Goal: Task Accomplishment & Management: Use online tool/utility

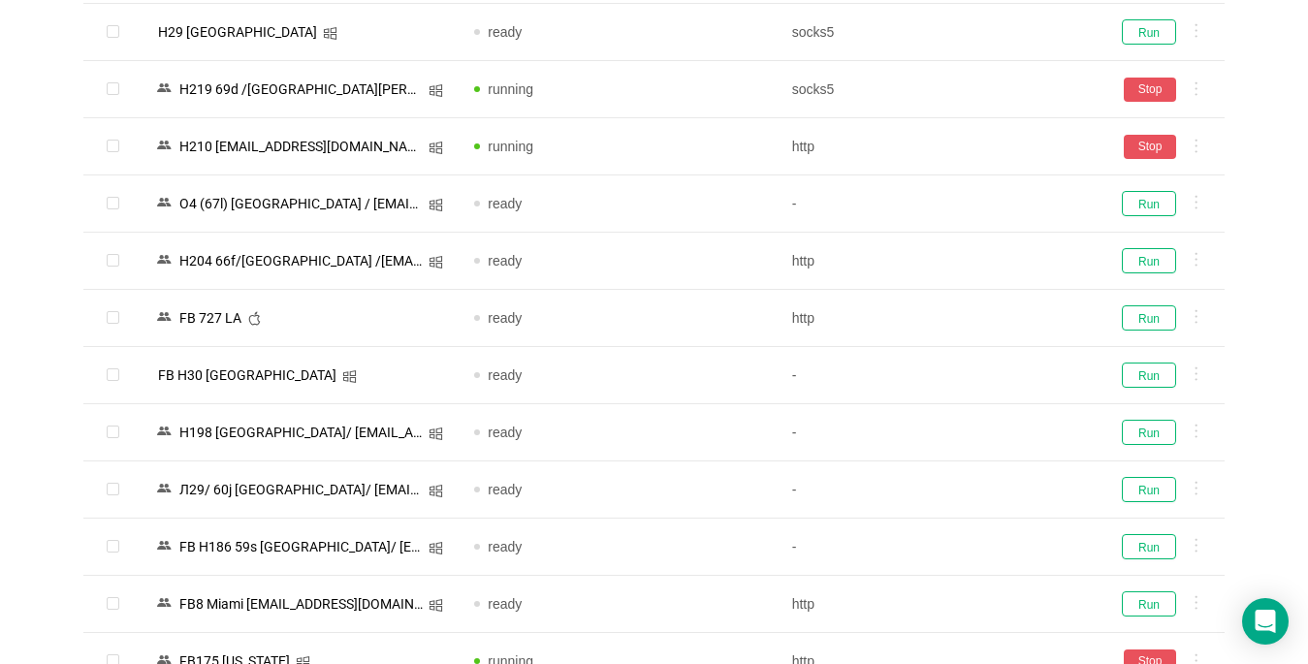
scroll to position [1196, 0]
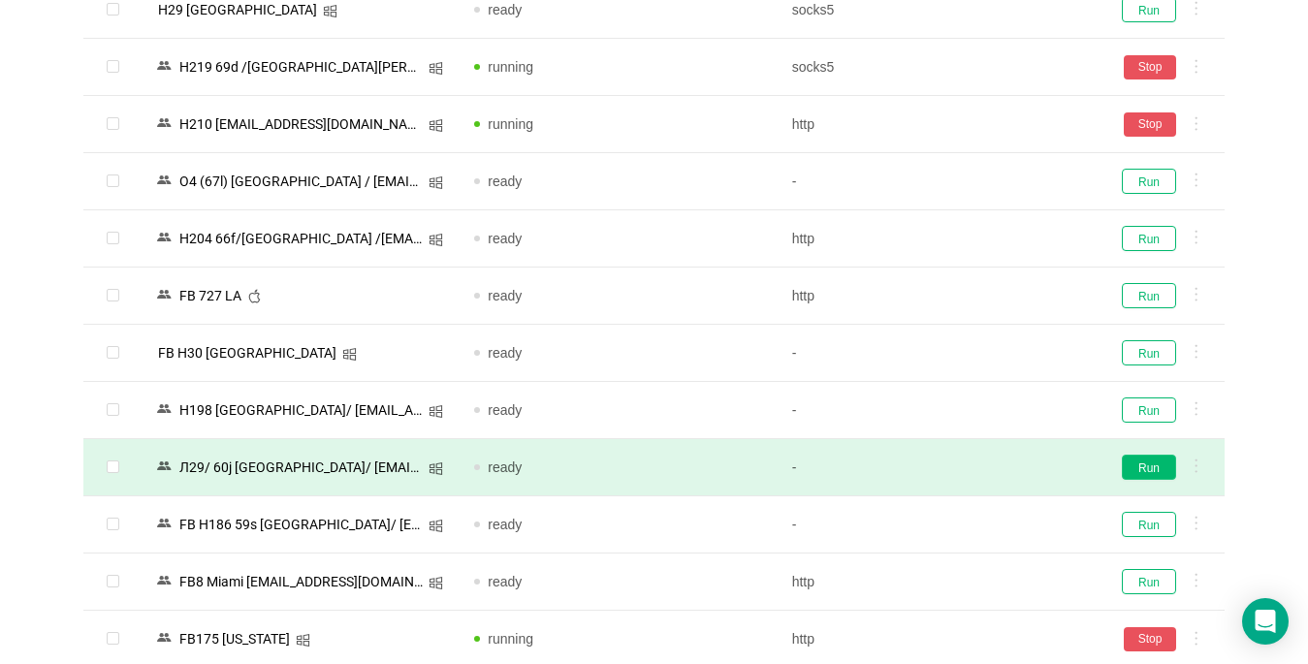
click at [1147, 462] on button "Run" at bounding box center [1149, 467] width 54 height 25
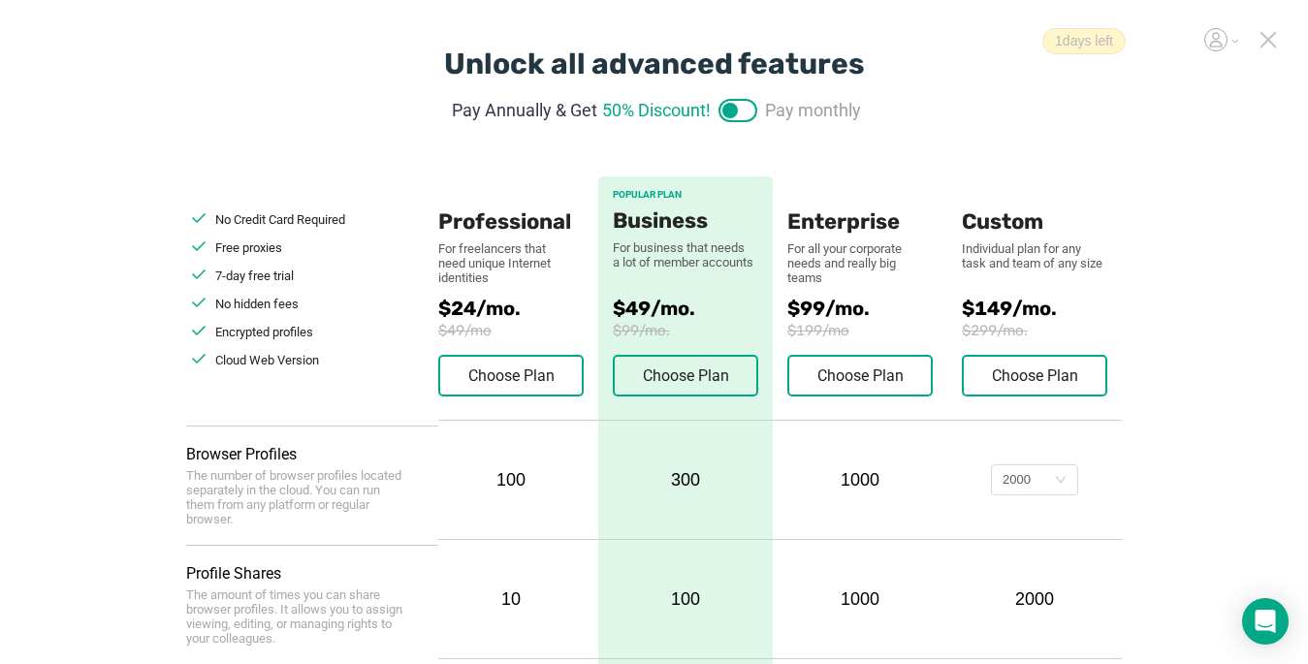
click at [1265, 39] on icon at bounding box center [1268, 39] width 17 height 17
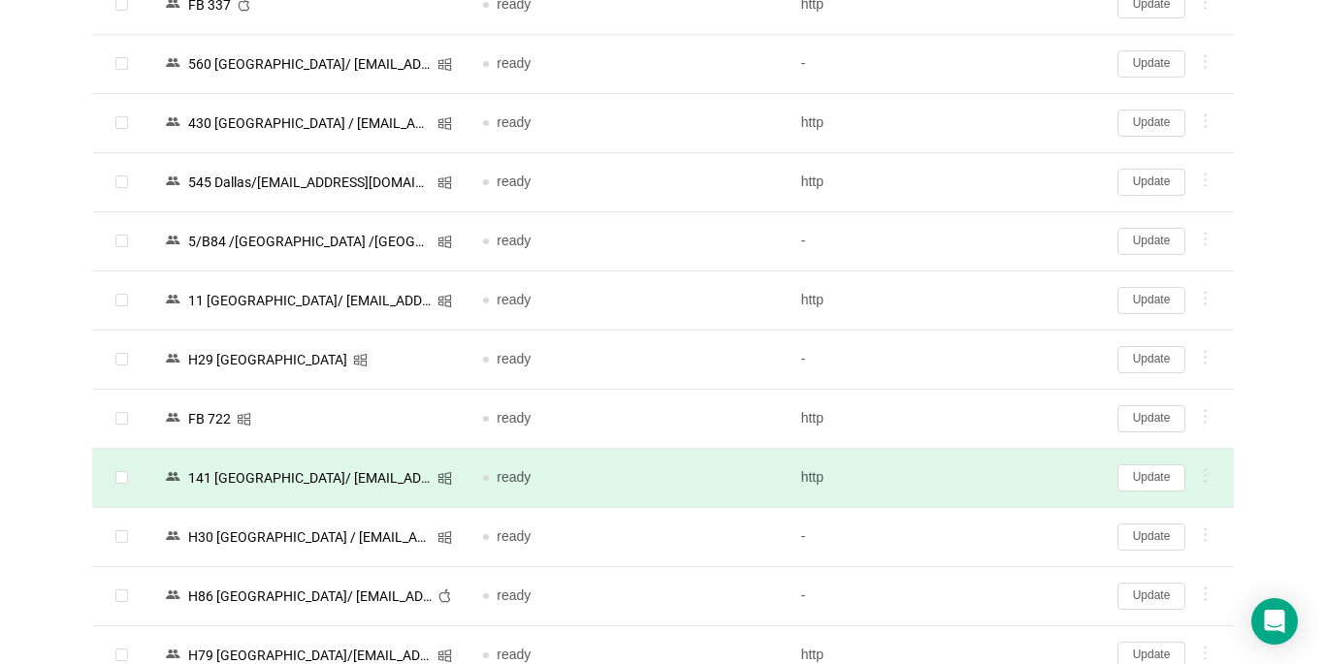
scroll to position [2284, 0]
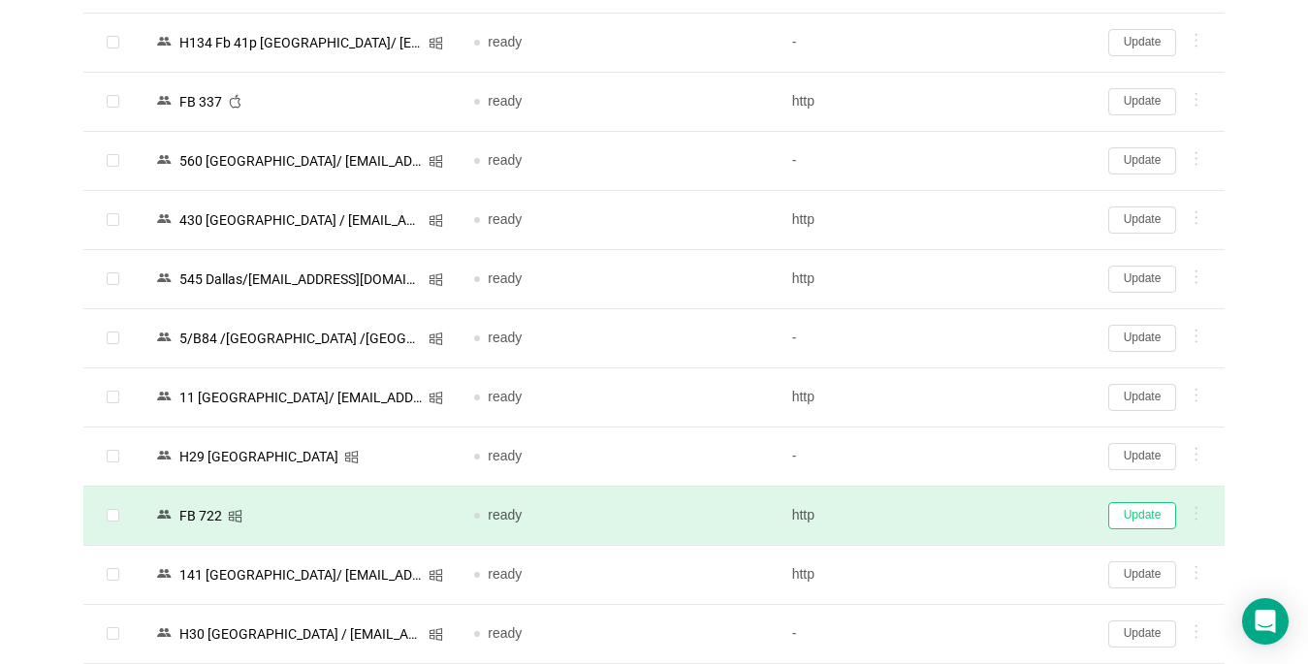
click at [1139, 515] on button "Update" at bounding box center [1143, 515] width 68 height 27
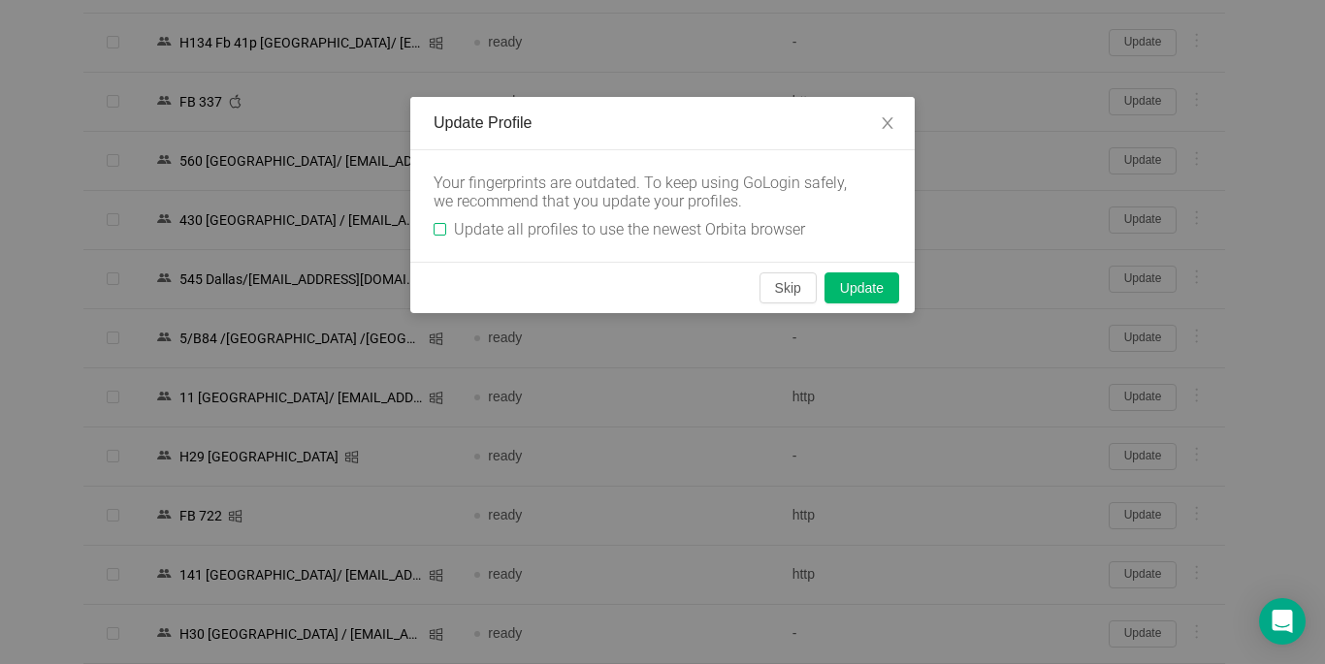
click at [434, 225] on input "Update all profiles to use the newest Orbita browser" at bounding box center [440, 229] width 13 height 13
checkbox input "true"
click at [787, 290] on button "Skip" at bounding box center [787, 288] width 57 height 31
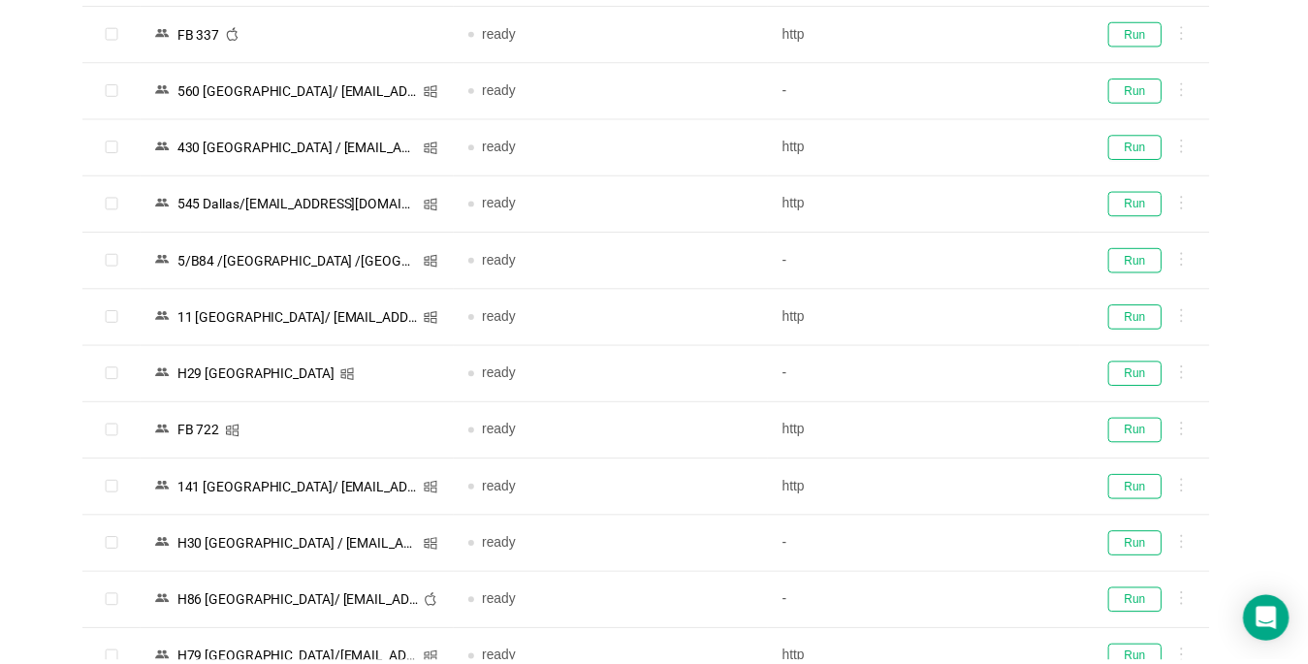
scroll to position [2218, 0]
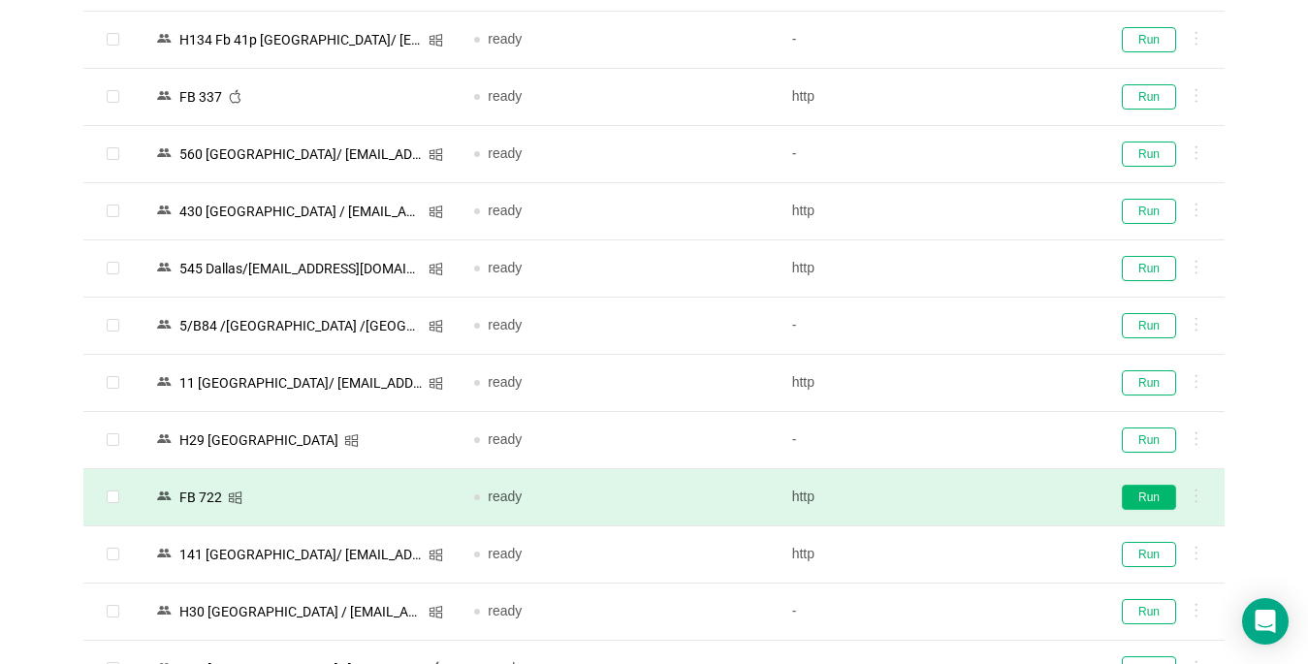
click at [1151, 497] on button "Run" at bounding box center [1149, 497] width 54 height 25
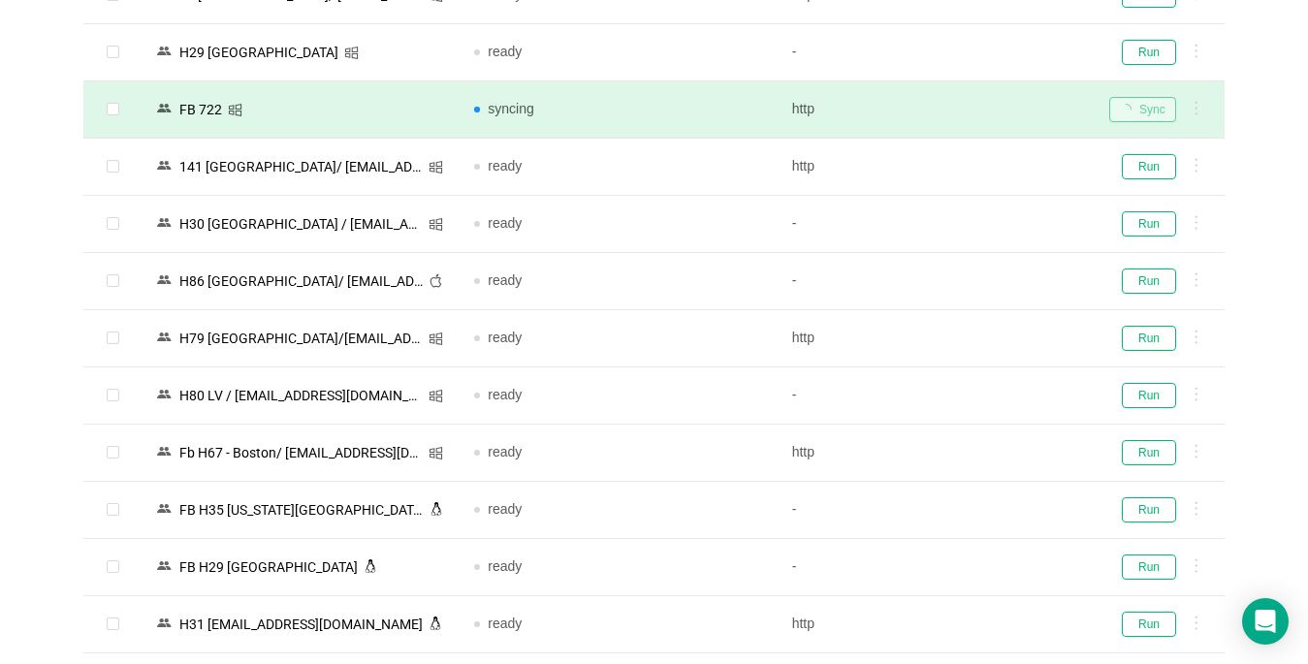
scroll to position [2800, 0]
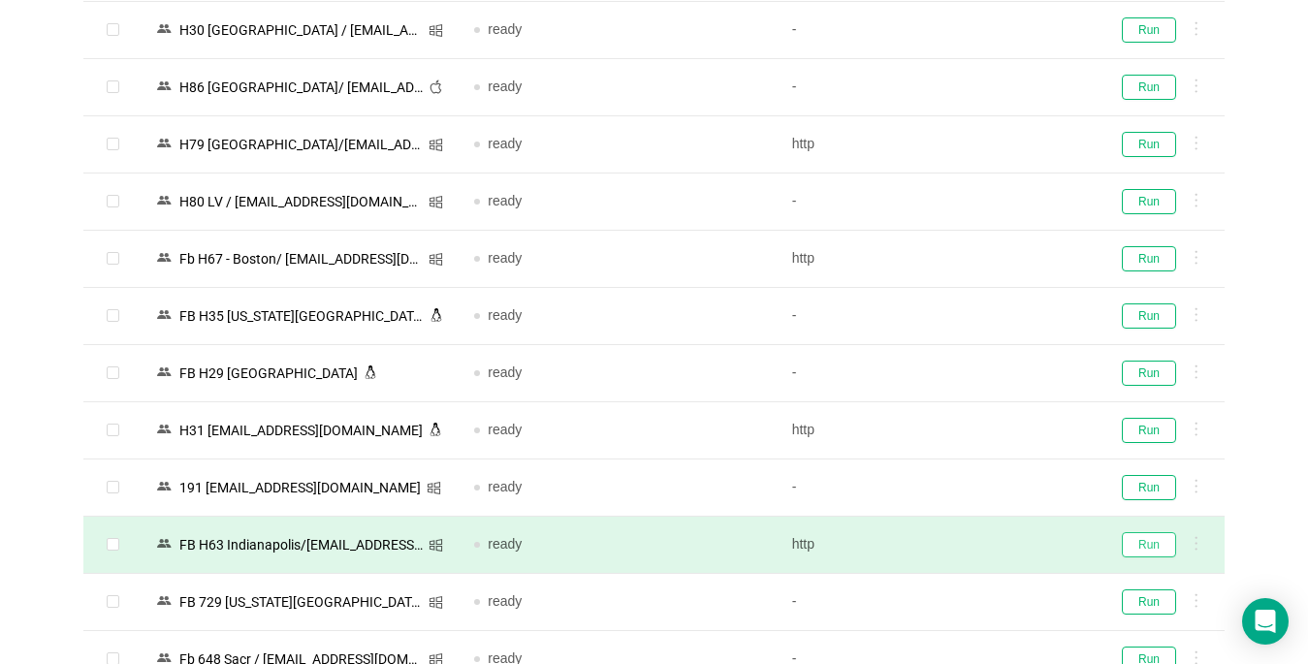
click at [1142, 543] on button "Run" at bounding box center [1149, 544] width 54 height 25
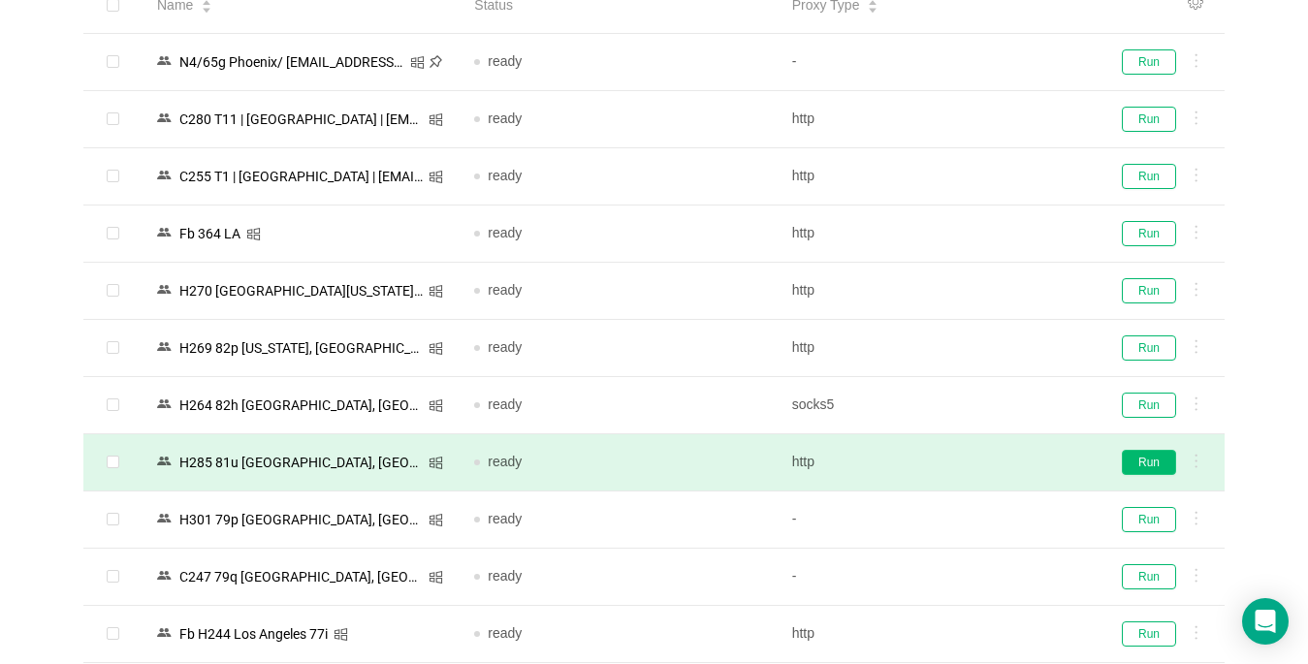
scroll to position [194, 0]
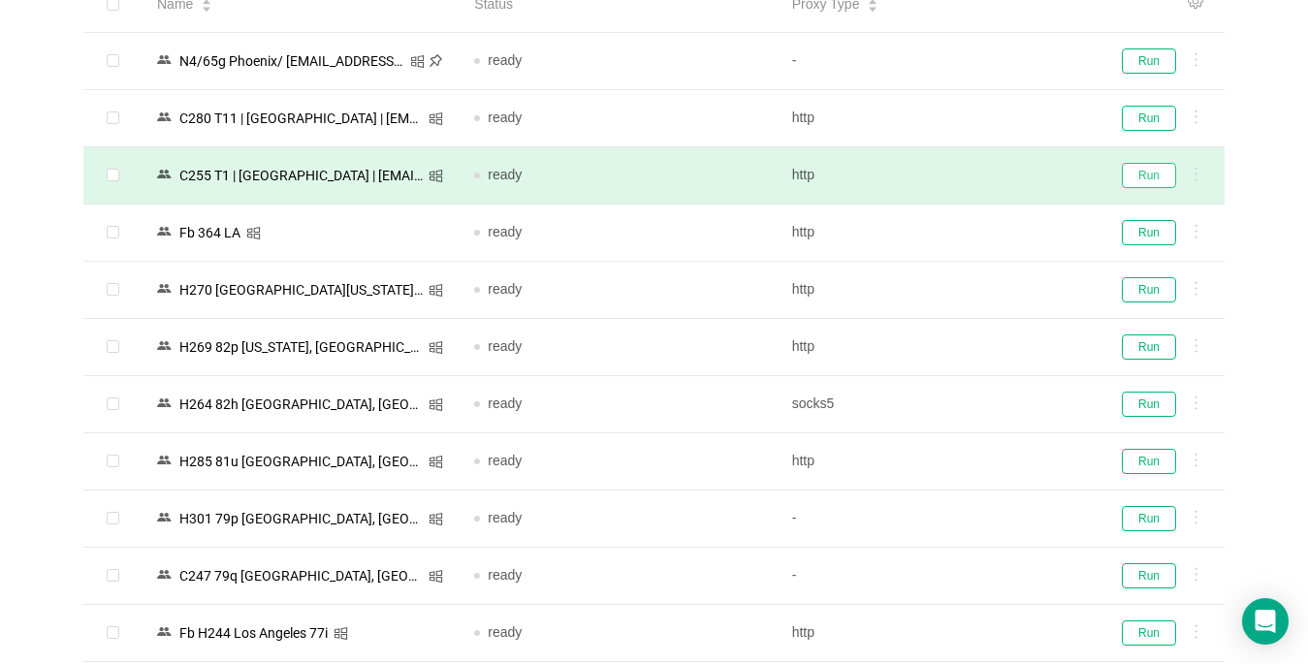
click at [1148, 170] on button "Run" at bounding box center [1149, 175] width 54 height 25
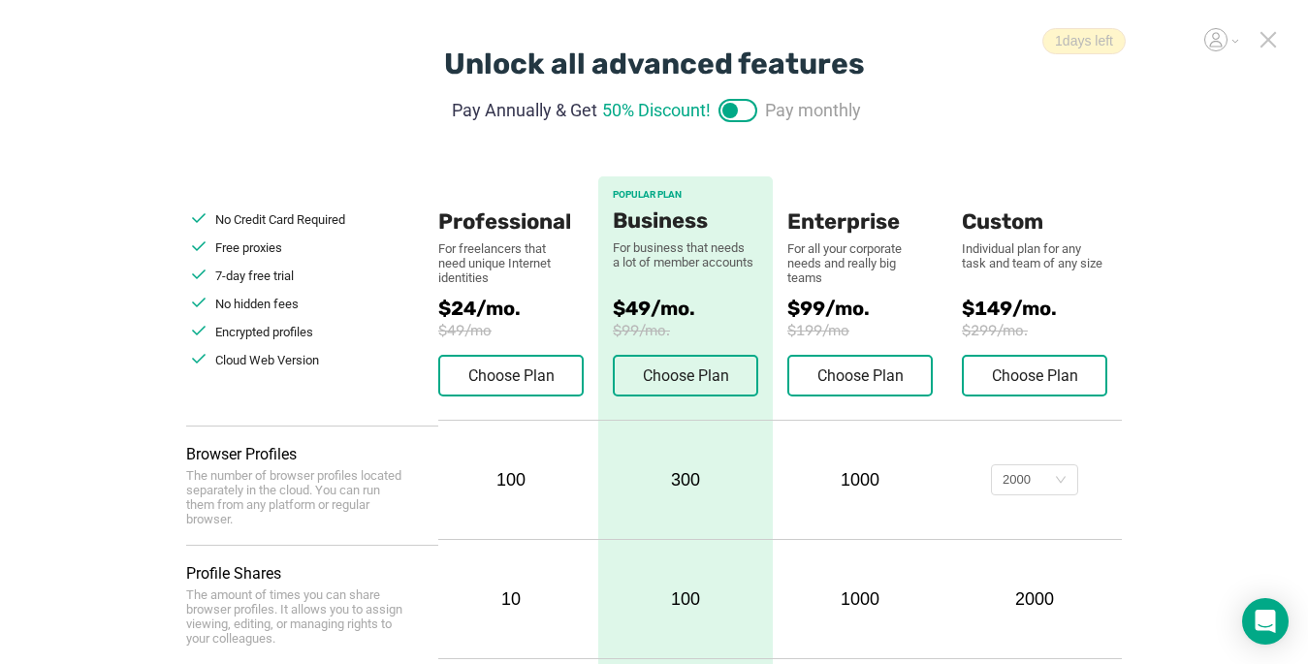
click at [1270, 44] on icon at bounding box center [1268, 39] width 17 height 17
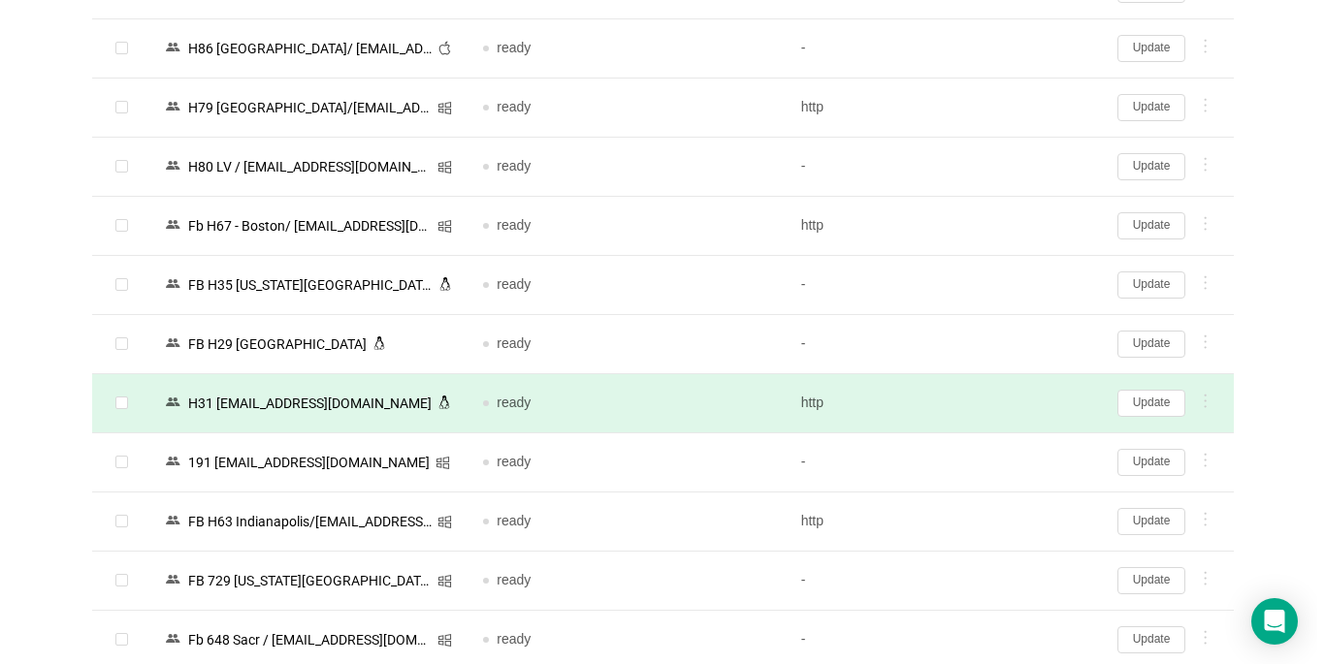
scroll to position [3060, 0]
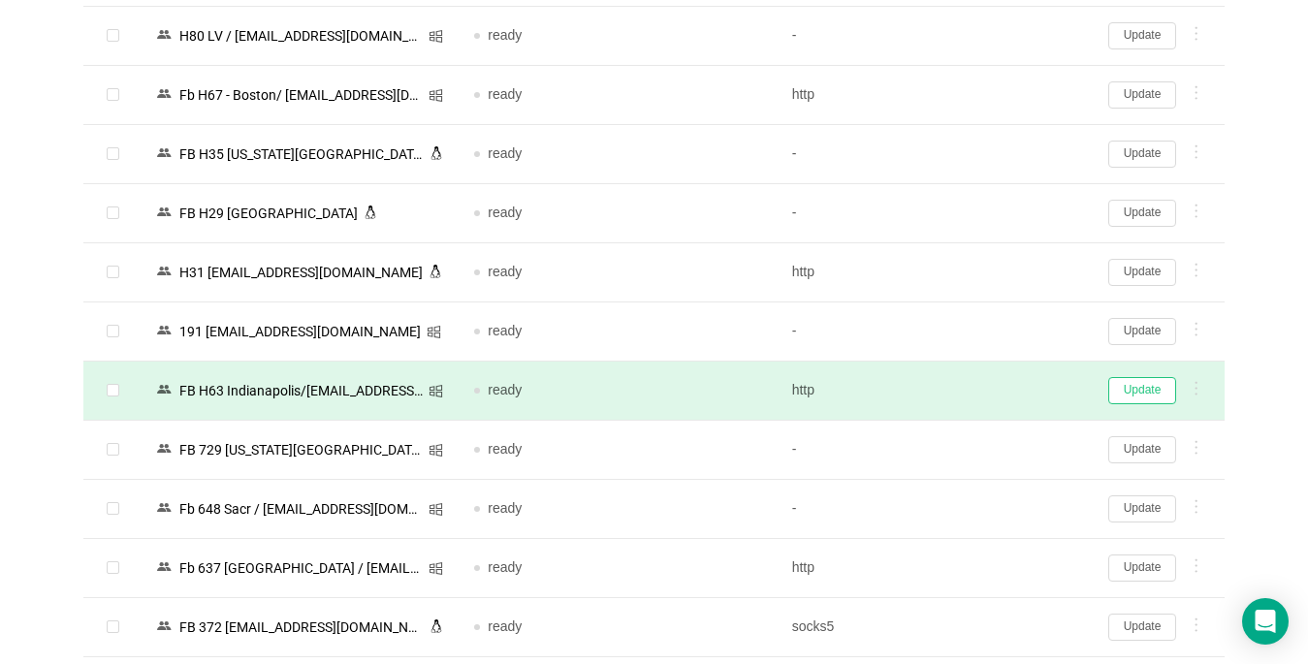
click at [1143, 387] on button "Update" at bounding box center [1143, 390] width 68 height 27
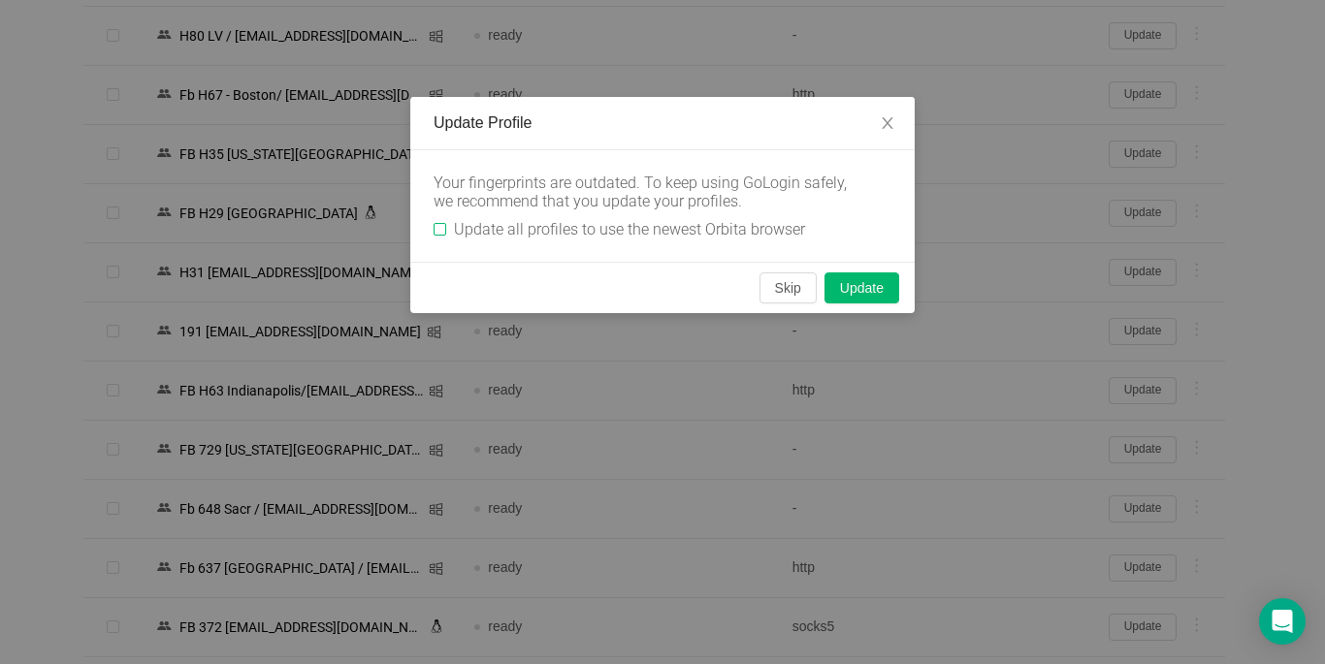
click at [437, 231] on input "Update all profiles to use the newest Orbita browser" at bounding box center [440, 229] width 13 height 13
checkbox input "true"
click at [789, 293] on button "Skip" at bounding box center [787, 288] width 57 height 31
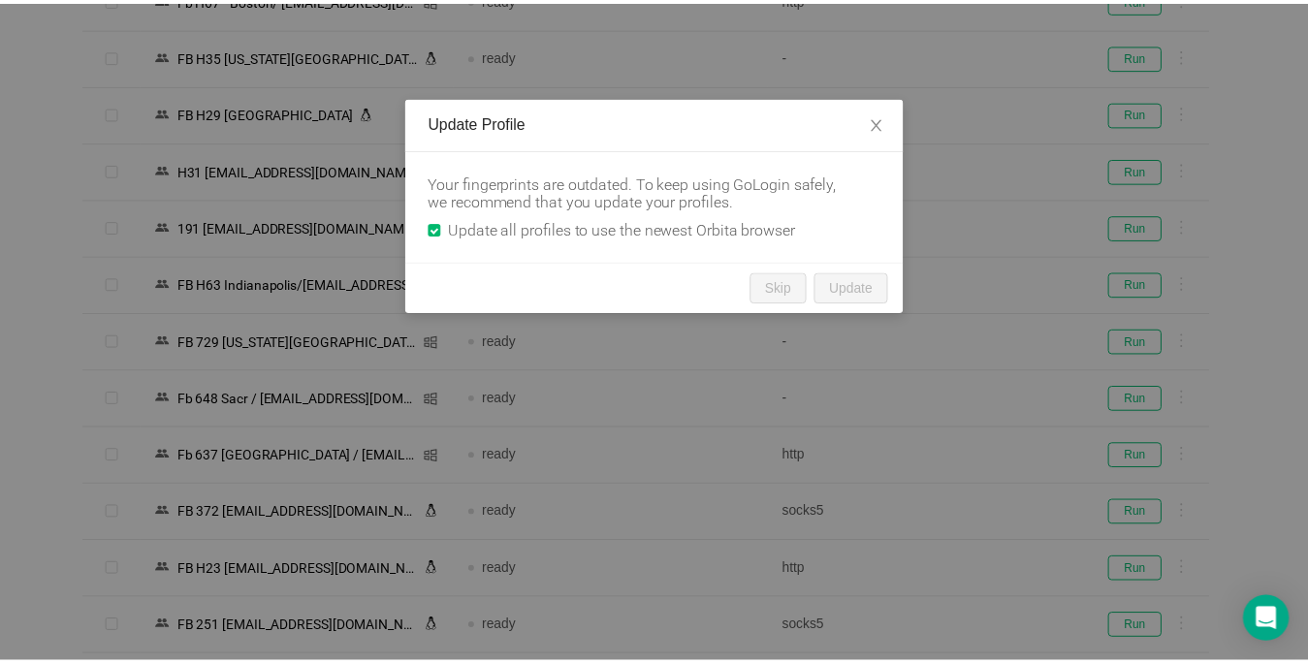
scroll to position [2969, 0]
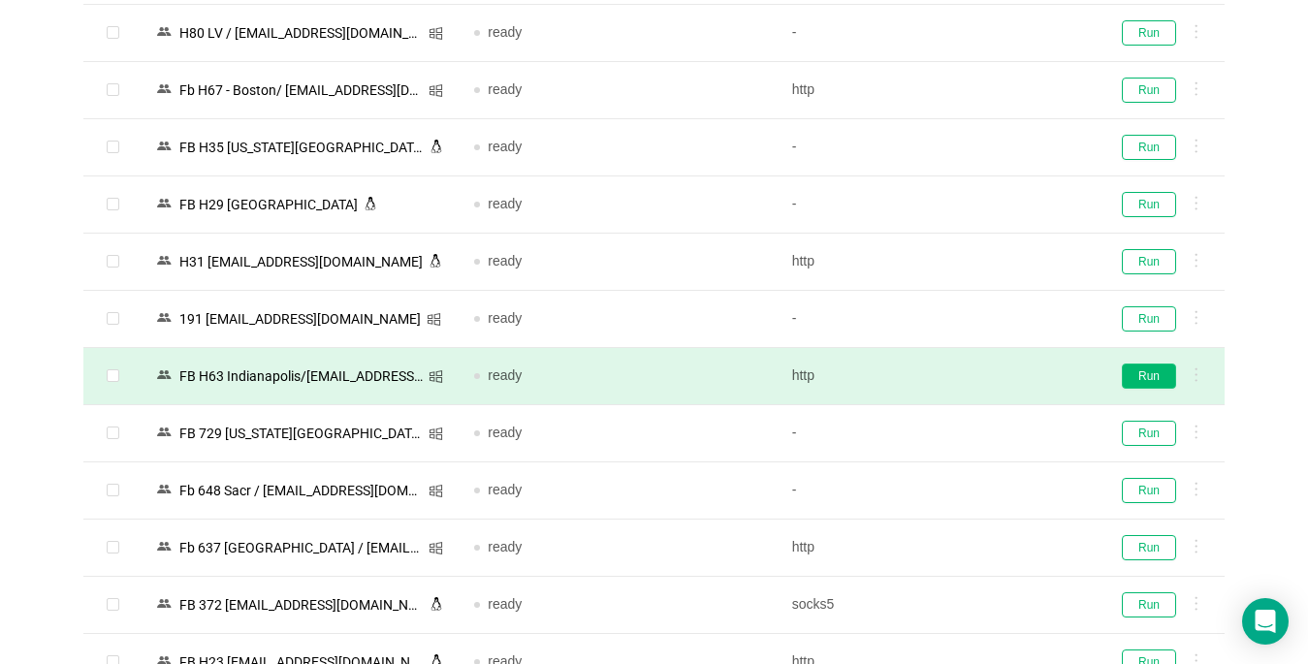
click at [1139, 378] on button "Run" at bounding box center [1149, 376] width 54 height 25
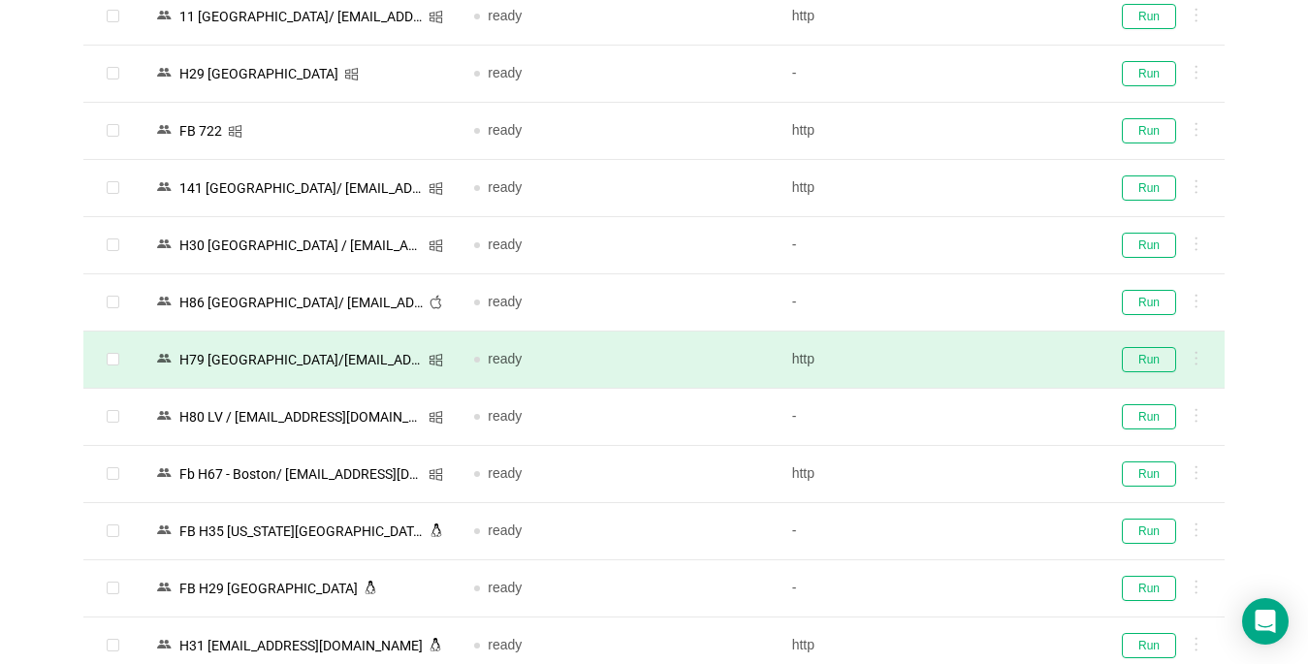
scroll to position [2484, 0]
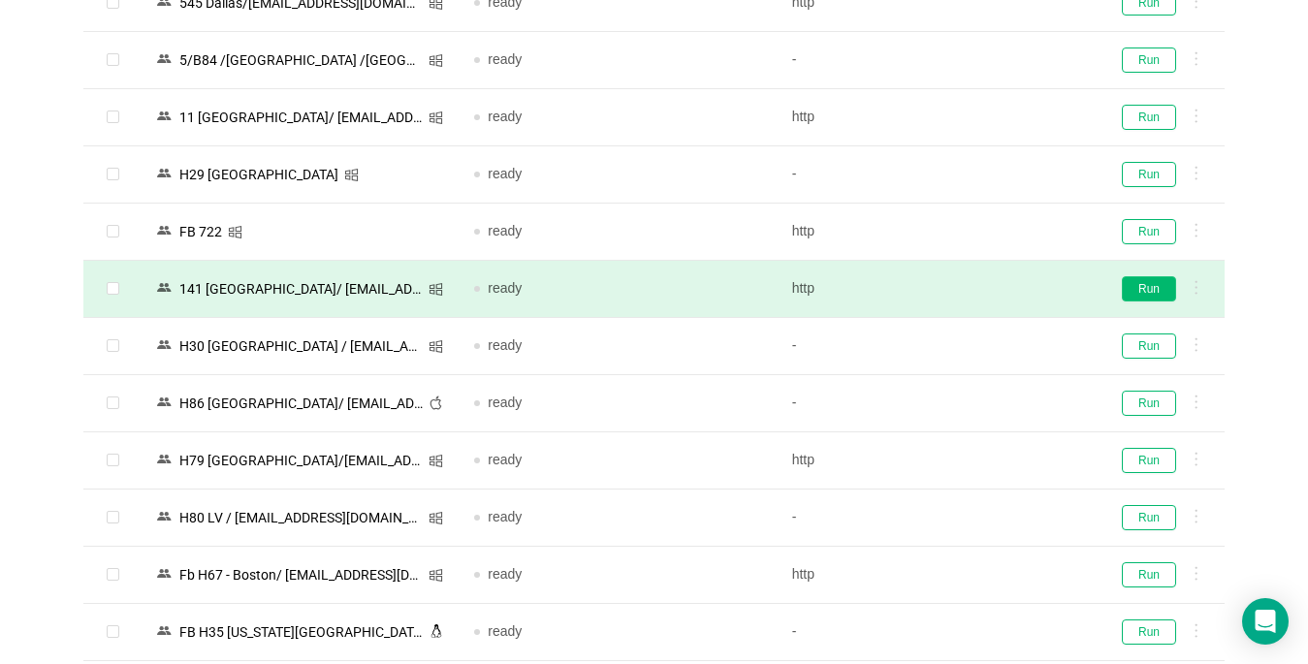
click at [1142, 290] on button "Run" at bounding box center [1149, 288] width 54 height 25
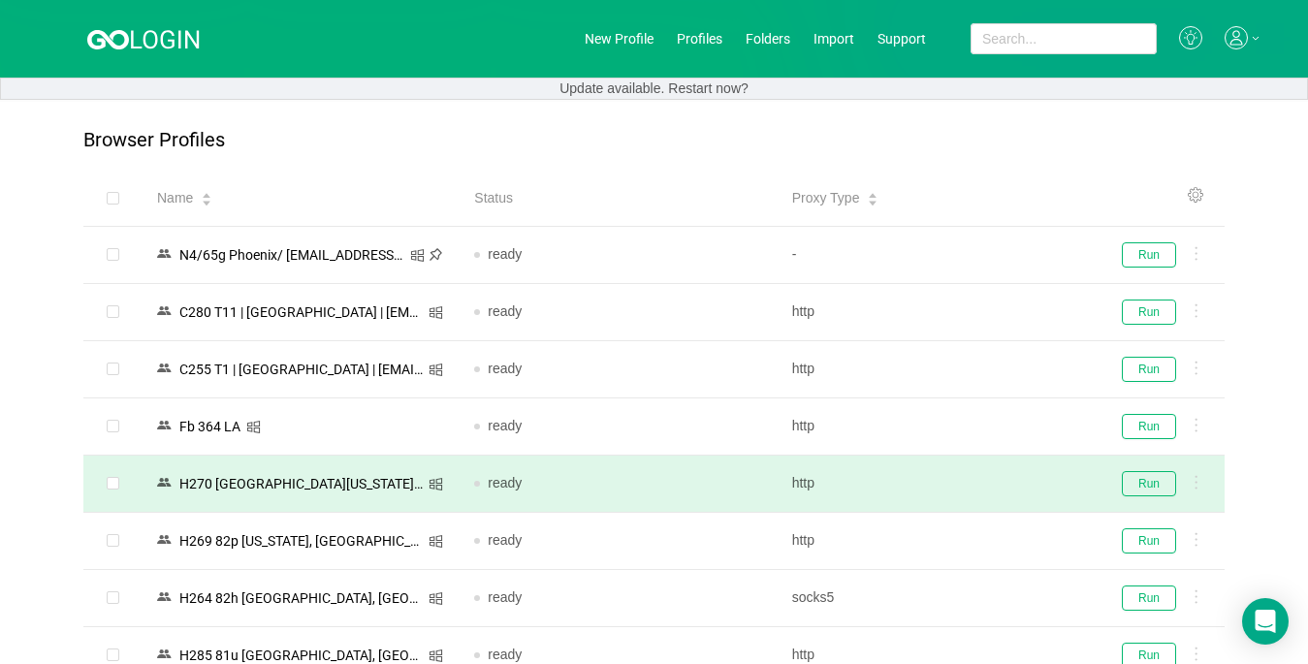
scroll to position [97, 0]
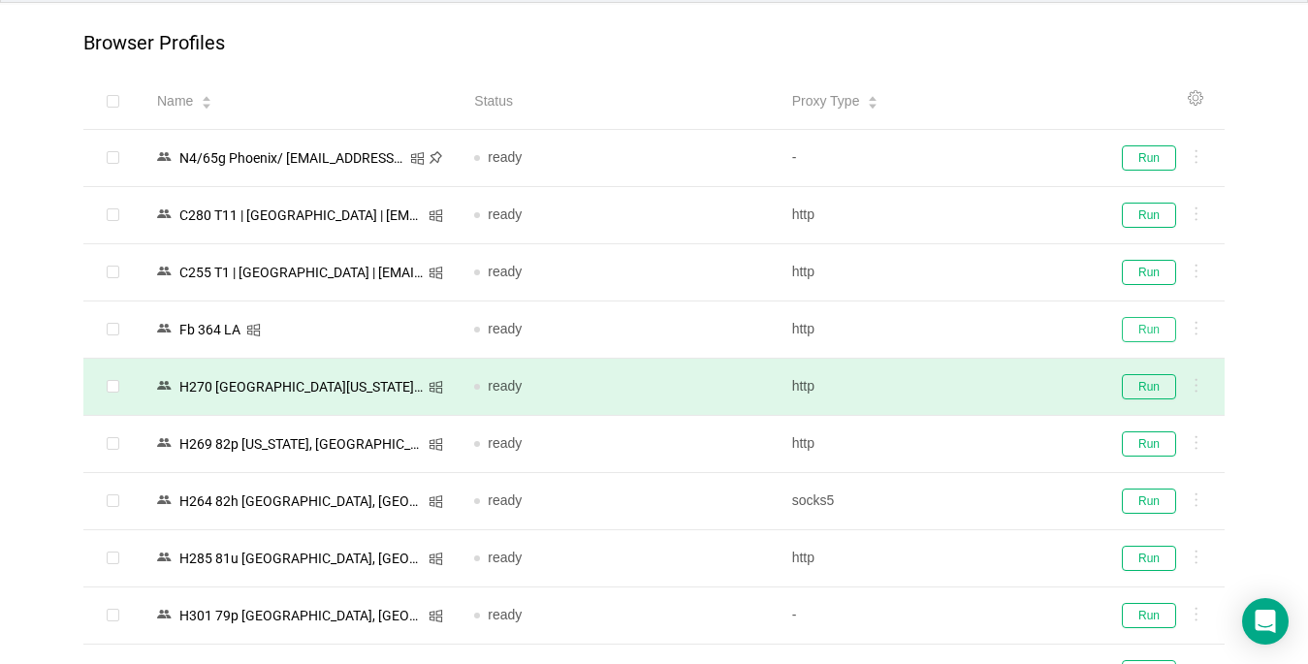
drag, startPoint x: 1145, startPoint y: 332, endPoint x: 1105, endPoint y: 377, distance: 61.1
click at [1145, 332] on button "Run" at bounding box center [1149, 329] width 54 height 25
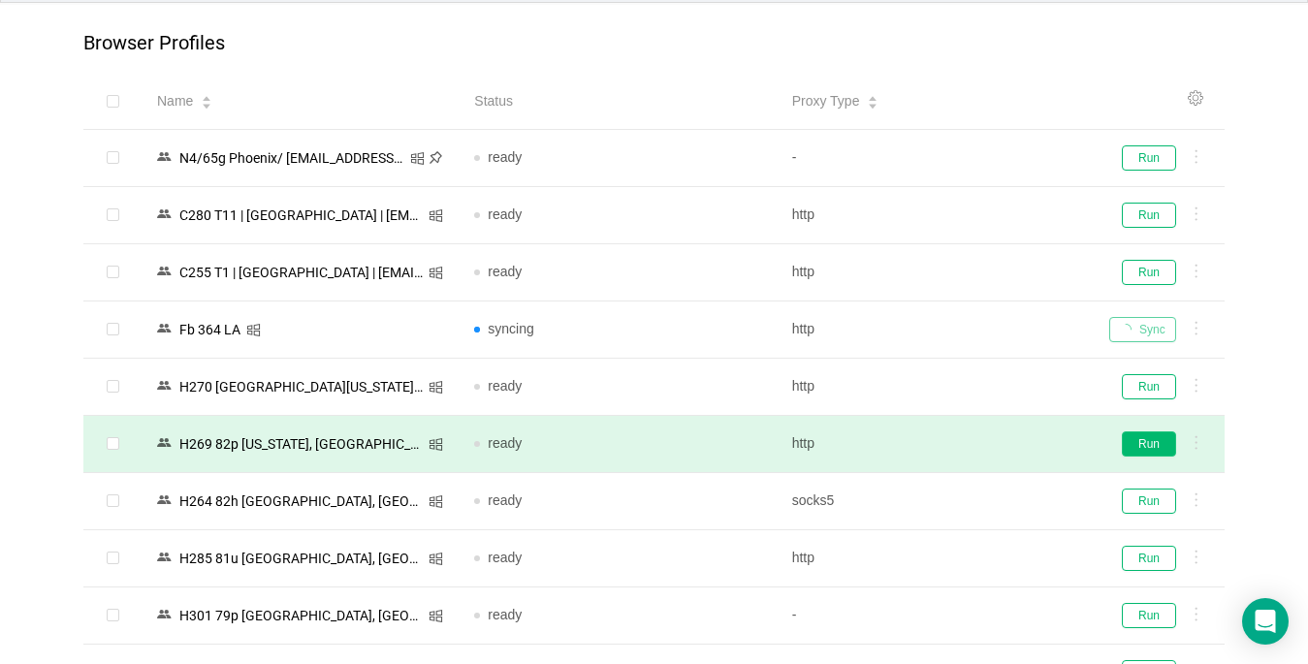
click at [1137, 443] on button "Run" at bounding box center [1149, 444] width 54 height 25
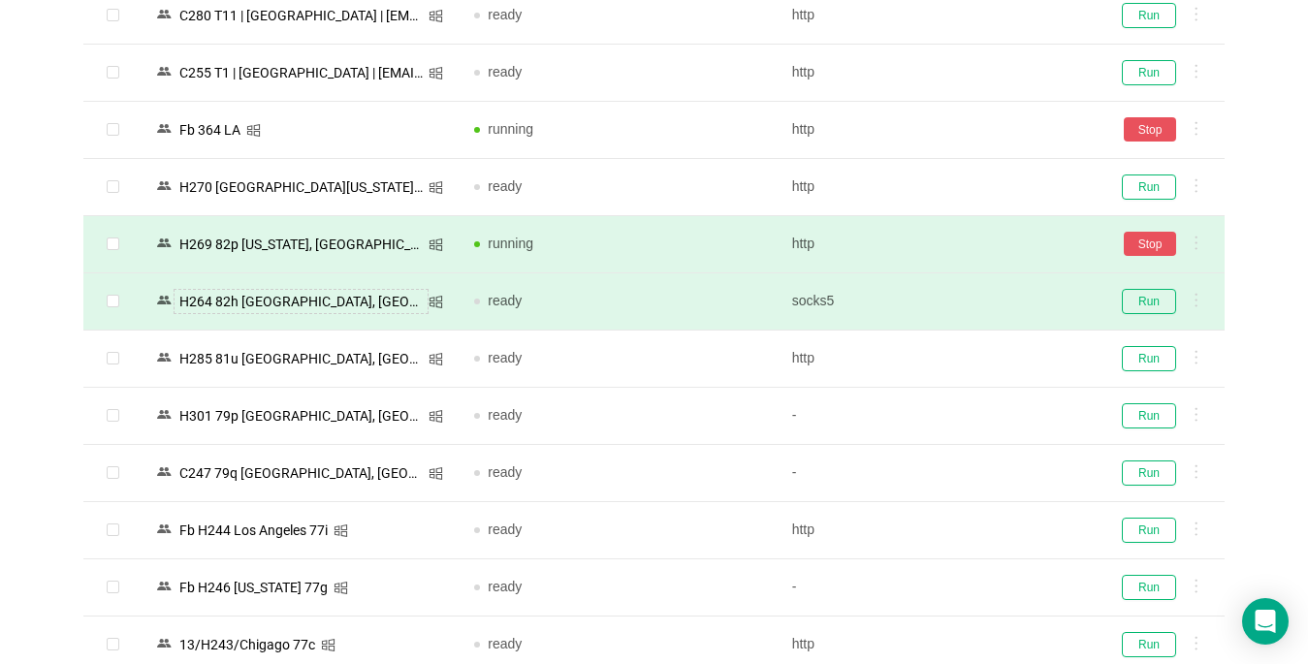
scroll to position [388, 0]
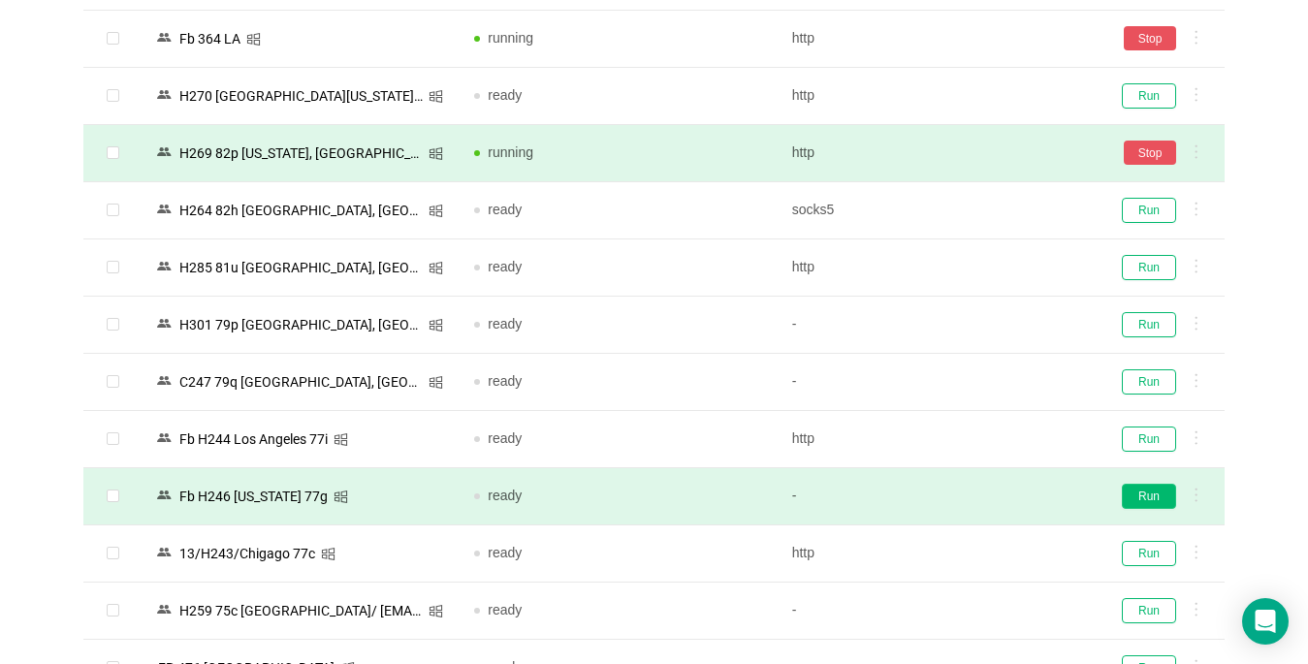
click at [1129, 505] on button "Run" at bounding box center [1149, 496] width 54 height 25
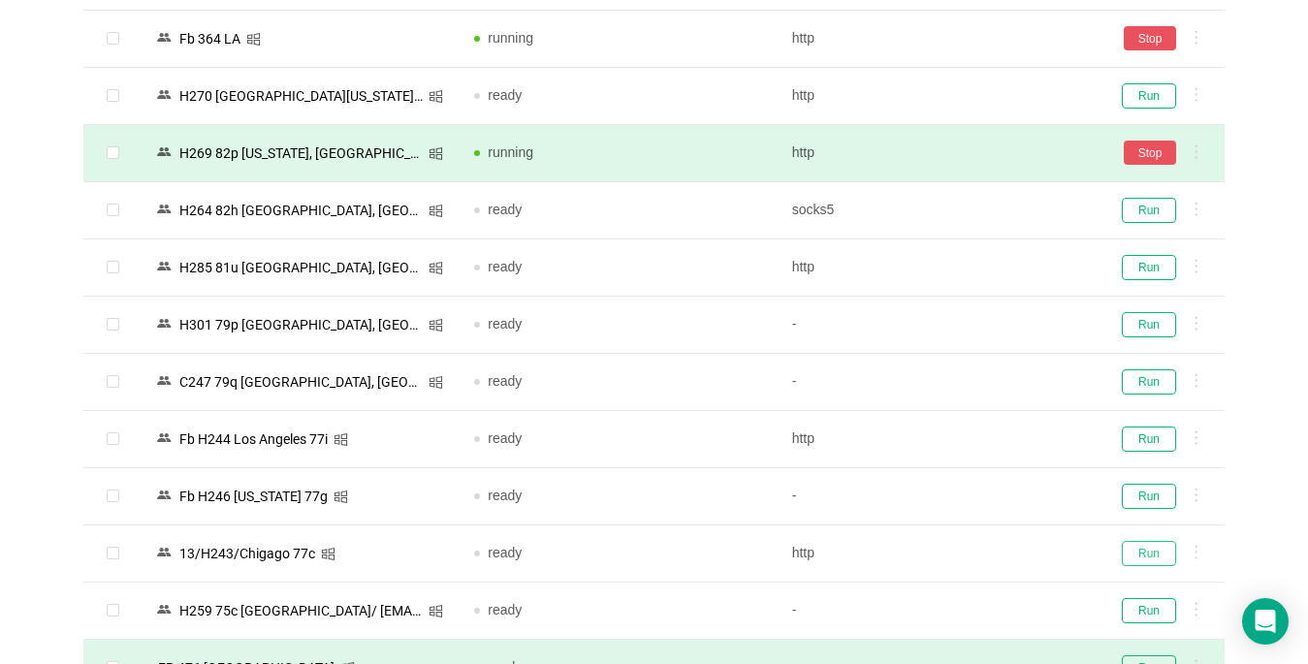
click at [1126, 546] on button "Run" at bounding box center [1149, 553] width 54 height 25
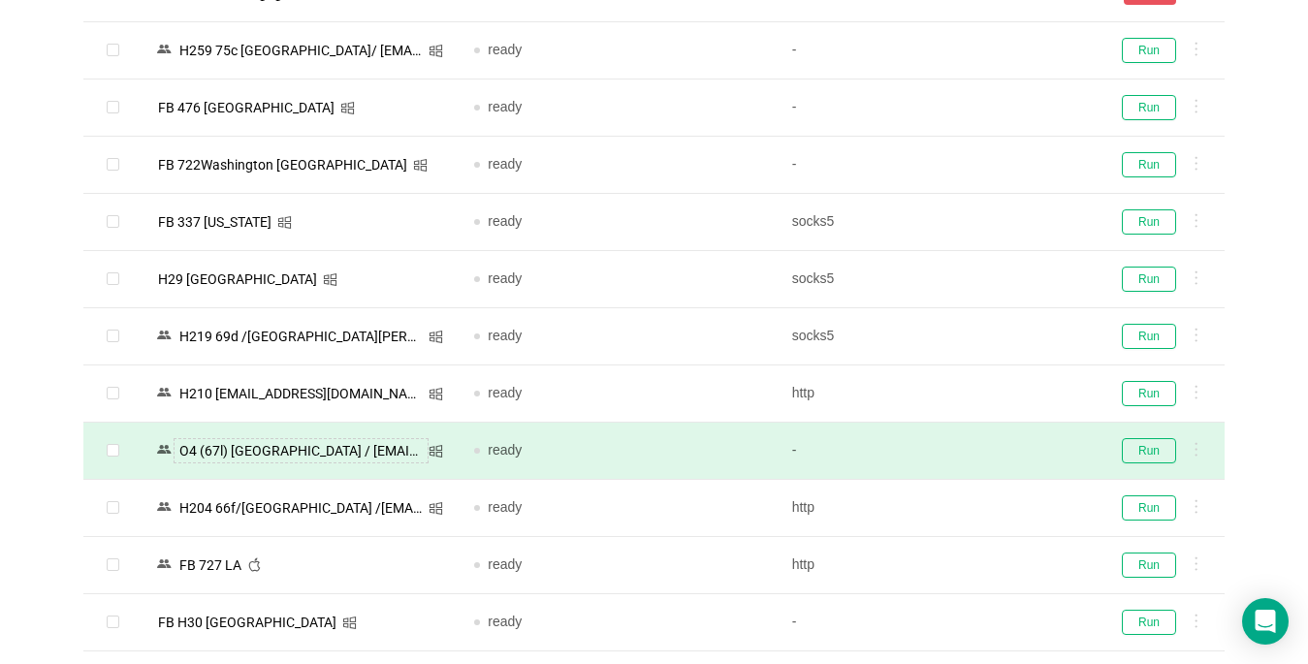
scroll to position [970, 0]
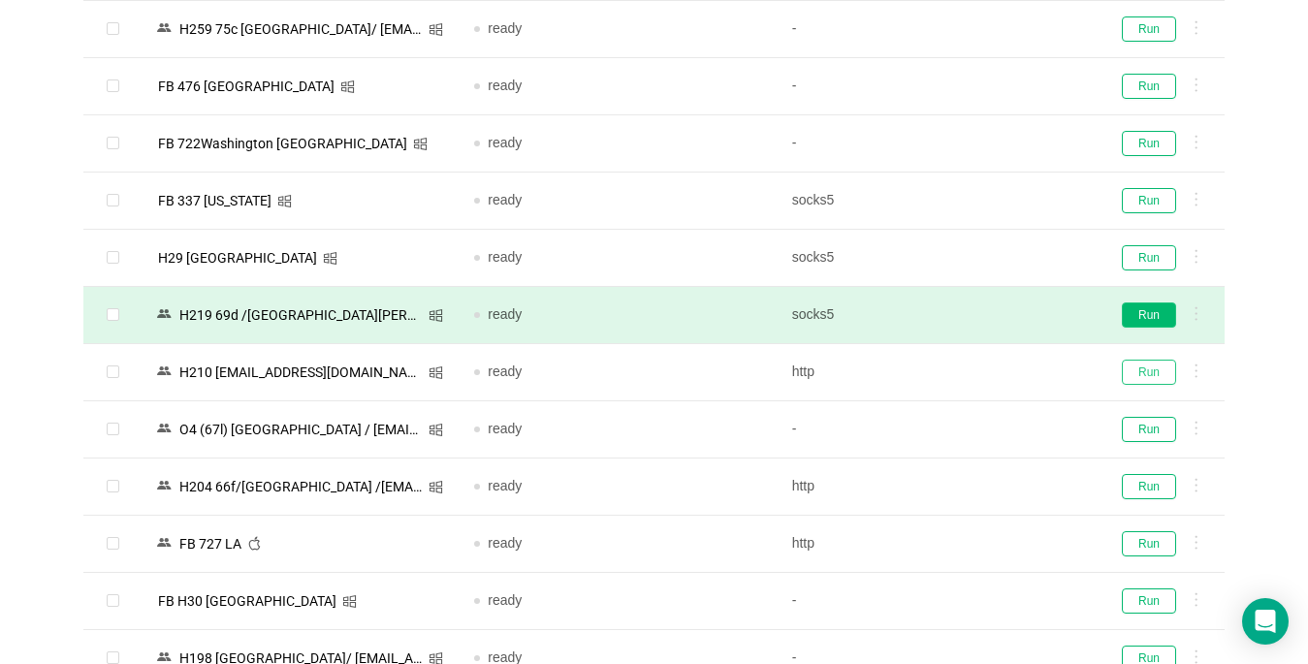
click at [1159, 363] on button "Run" at bounding box center [1149, 372] width 54 height 25
click at [1147, 308] on button "Run" at bounding box center [1149, 315] width 54 height 25
